Goal: Entertainment & Leisure: Browse casually

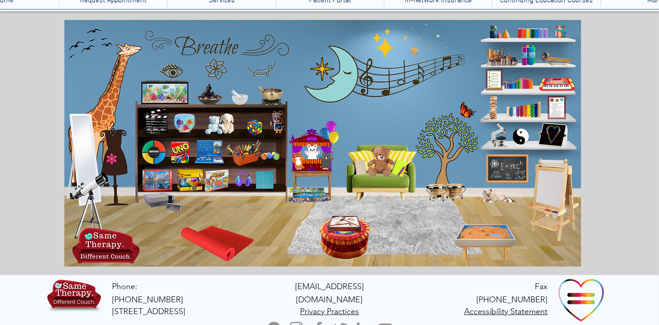
scroll to position [74, 0]
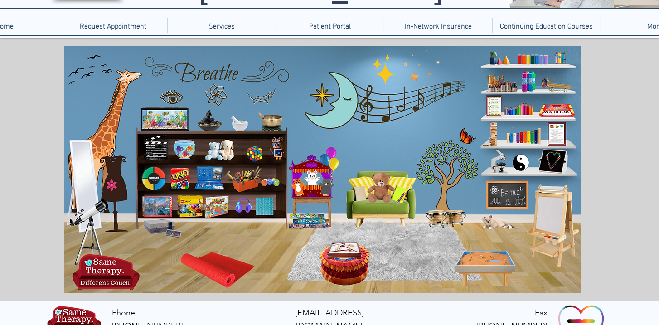
click at [529, 135] on icon "An image of a toy xylophone that when clicked brings you to a music maker game." at bounding box center [521, 136] width 36 height 18
click at [559, 109] on icon "main content" at bounding box center [556, 109] width 34 height 15
click at [645, 161] on div "main content" at bounding box center [329, 170] width 659 height 264
click at [636, 172] on div "main content" at bounding box center [329, 170] width 659 height 264
click at [637, 172] on div "main content" at bounding box center [329, 170] width 659 height 264
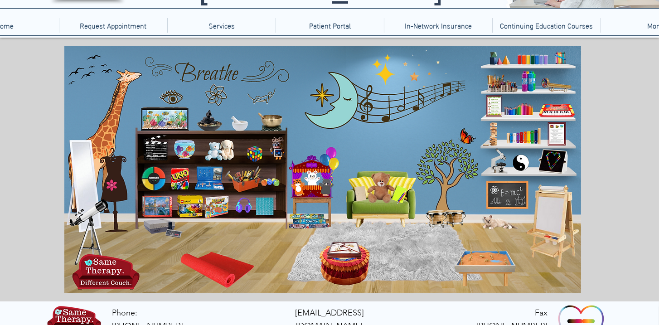
click at [637, 173] on div "main content" at bounding box center [329, 170] width 659 height 264
click at [154, 175] on icon "main content" at bounding box center [153, 179] width 24 height 24
click at [554, 161] on icon "An image of a light bright toy that when clicked brings you to an online versio…" at bounding box center [552, 161] width 33 height 23
click at [555, 161] on icon "An image of a light bright toy that when clicked brings you to an online versio…" at bounding box center [552, 161] width 33 height 23
click at [556, 140] on icon "An image of a cognitive grounding skill that when slicked brings you to a pdf o…" at bounding box center [554, 134] width 15 height 20
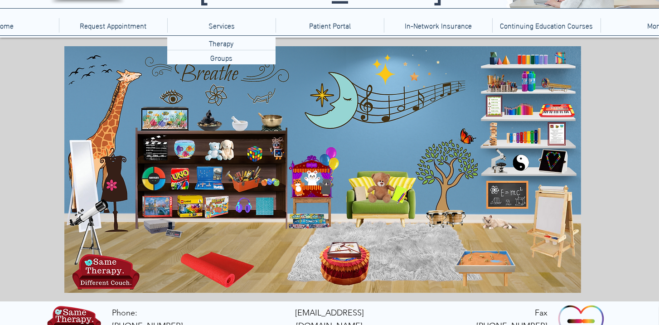
click at [551, 156] on icon "An image of a light bright toy that when clicked brings you to an online versio…" at bounding box center [552, 161] width 33 height 23
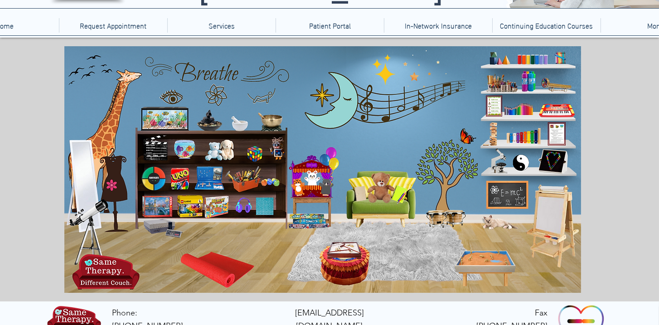
click at [552, 84] on icon "main content" at bounding box center [559, 85] width 34 height 14
click at [527, 59] on icon "main content" at bounding box center [530, 57] width 34 height 13
click at [318, 185] on icon "An image of a puppet that when clicked brings you to a puppet theater game." at bounding box center [326, 188] width 16 height 16
click at [186, 148] on icon "A fishbowl that when clicked brings you to a fish tank game." at bounding box center [182, 148] width 25 height 25
click at [154, 210] on icon "An image of a jigsaw puzzle box that when clicked brings you to a jigsaw puzzle…" at bounding box center [157, 206] width 29 height 21
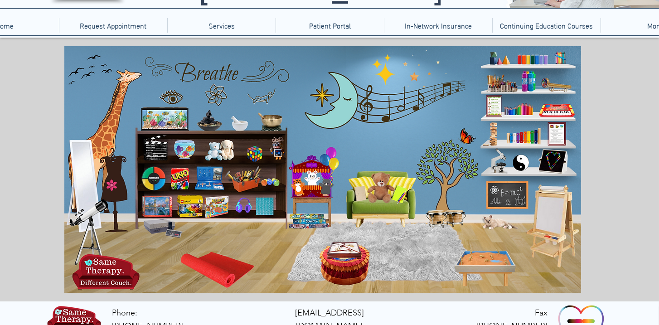
click at [276, 153] on icon "main content" at bounding box center [275, 148] width 14 height 26
click at [504, 191] on icon "An image of a chalkboard with E=MC squared on it that when clicked brings you t…" at bounding box center [506, 195] width 39 height 26
click at [312, 223] on icon "An image of board games that when clicked brings you to online versions of the …" at bounding box center [310, 221] width 42 height 23
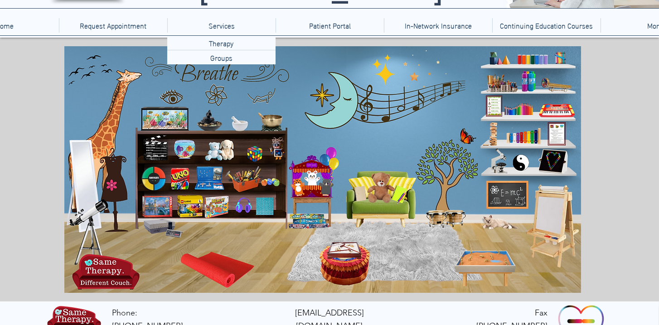
click at [555, 220] on icon "An image of a child's art easel that when clicked brings you to a sketch pad ga…" at bounding box center [555, 226] width 41 height 78
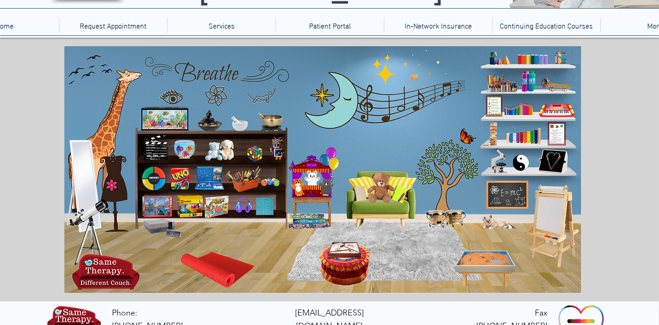
click at [92, 66] on icon "main content" at bounding box center [87, 72] width 39 height 32
click at [78, 181] on icon "main content" at bounding box center [85, 173] width 24 height 55
click at [497, 220] on icon "main content" at bounding box center [501, 221] width 34 height 16
click at [495, 221] on icon "main content" at bounding box center [501, 221] width 34 height 16
click at [501, 224] on icon "main content" at bounding box center [501, 221] width 34 height 16
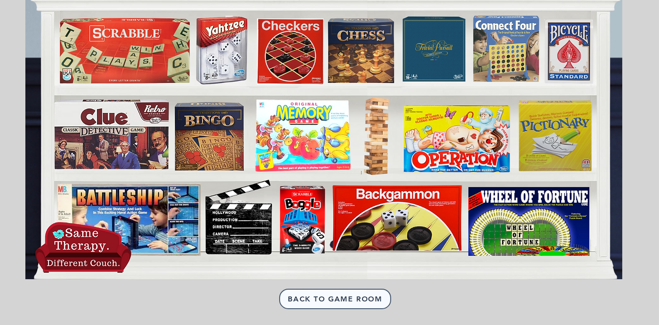
scroll to position [77, 0]
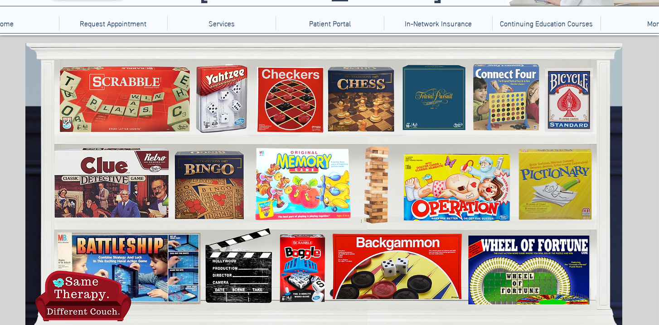
click at [308, 186] on icon "Memory" at bounding box center [300, 187] width 89 height 66
